Goal: Download file/media

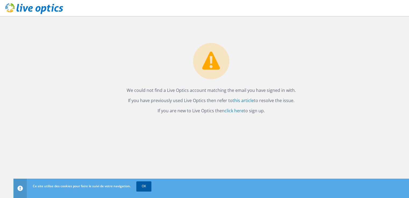
click at [145, 188] on link "OK" at bounding box center [143, 187] width 15 height 10
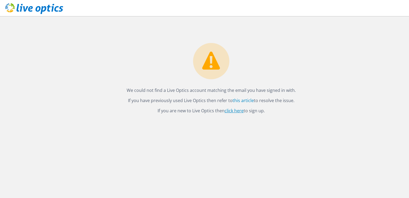
click at [230, 112] on link "click here" at bounding box center [234, 111] width 19 height 6
click at [246, 100] on link "this article" at bounding box center [243, 101] width 21 height 6
click at [236, 112] on link "click here" at bounding box center [234, 111] width 19 height 6
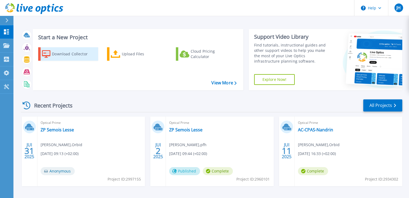
click at [68, 52] on div "Download Collector" at bounding box center [73, 54] width 43 height 11
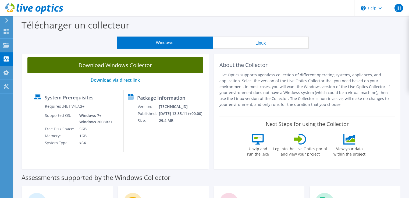
click at [125, 70] on link "Download Windows Collector" at bounding box center [115, 65] width 176 height 16
